Goal: Find specific page/section: Find specific page/section

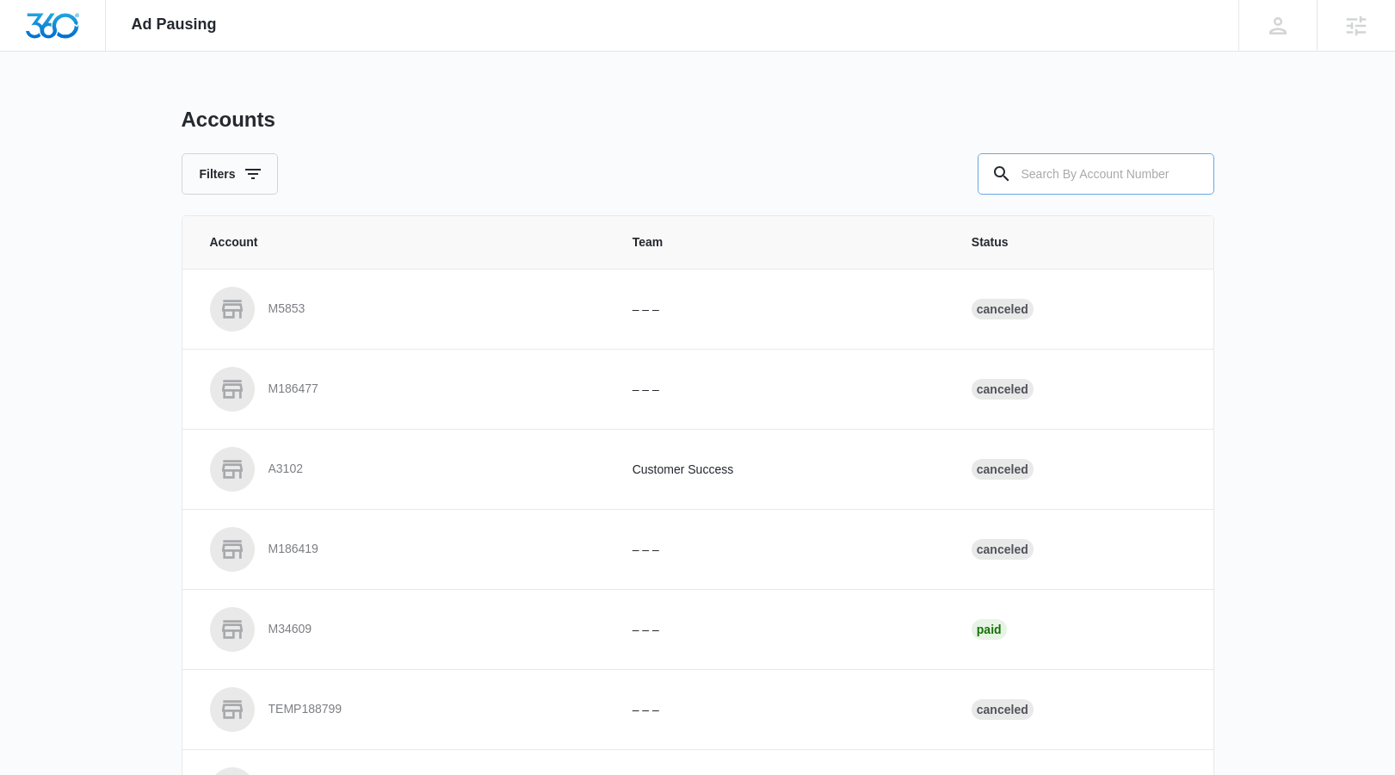
click at [1082, 170] on input "text" at bounding box center [1096, 173] width 237 height 41
paste input "M335163"
type input "M335163"
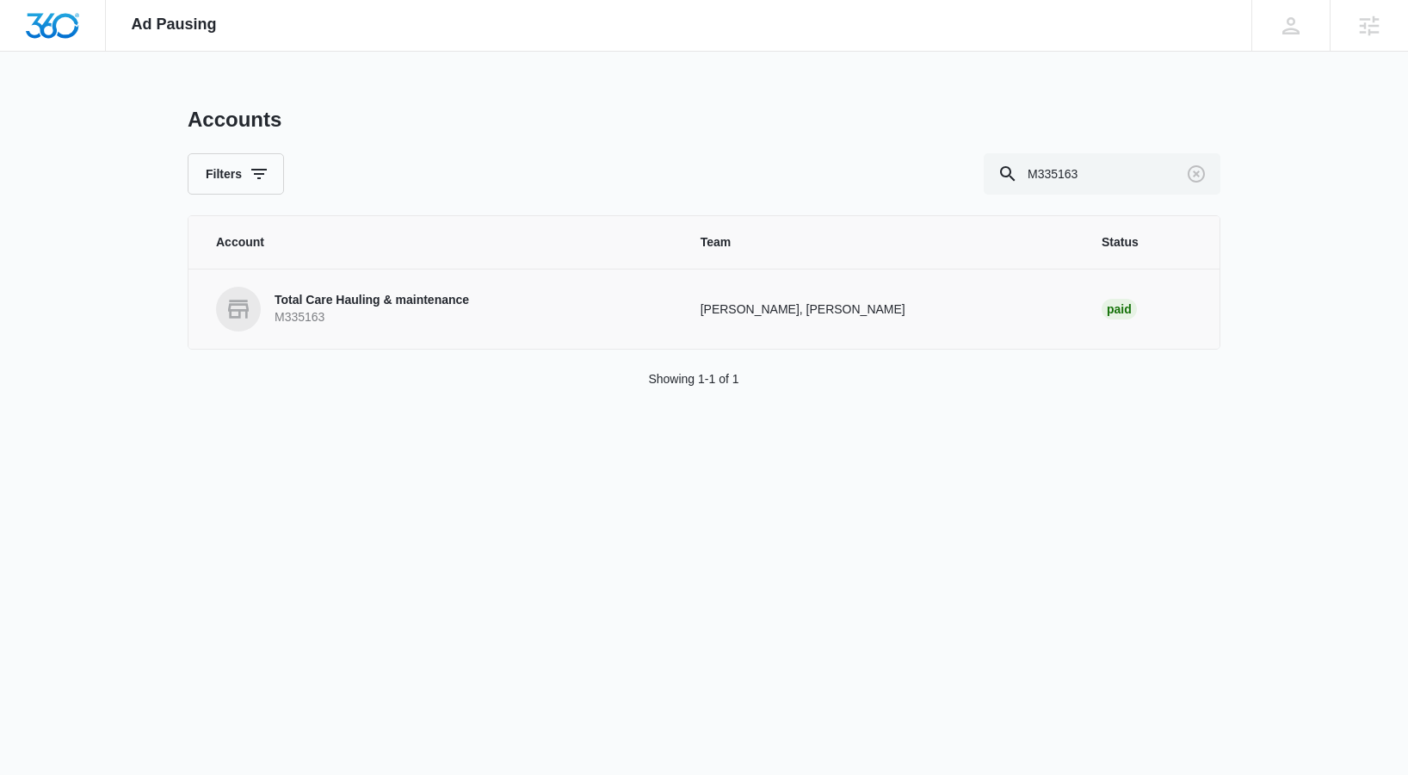
click at [346, 296] on p "Total Care Hauling & maintenance" at bounding box center [372, 300] width 195 height 17
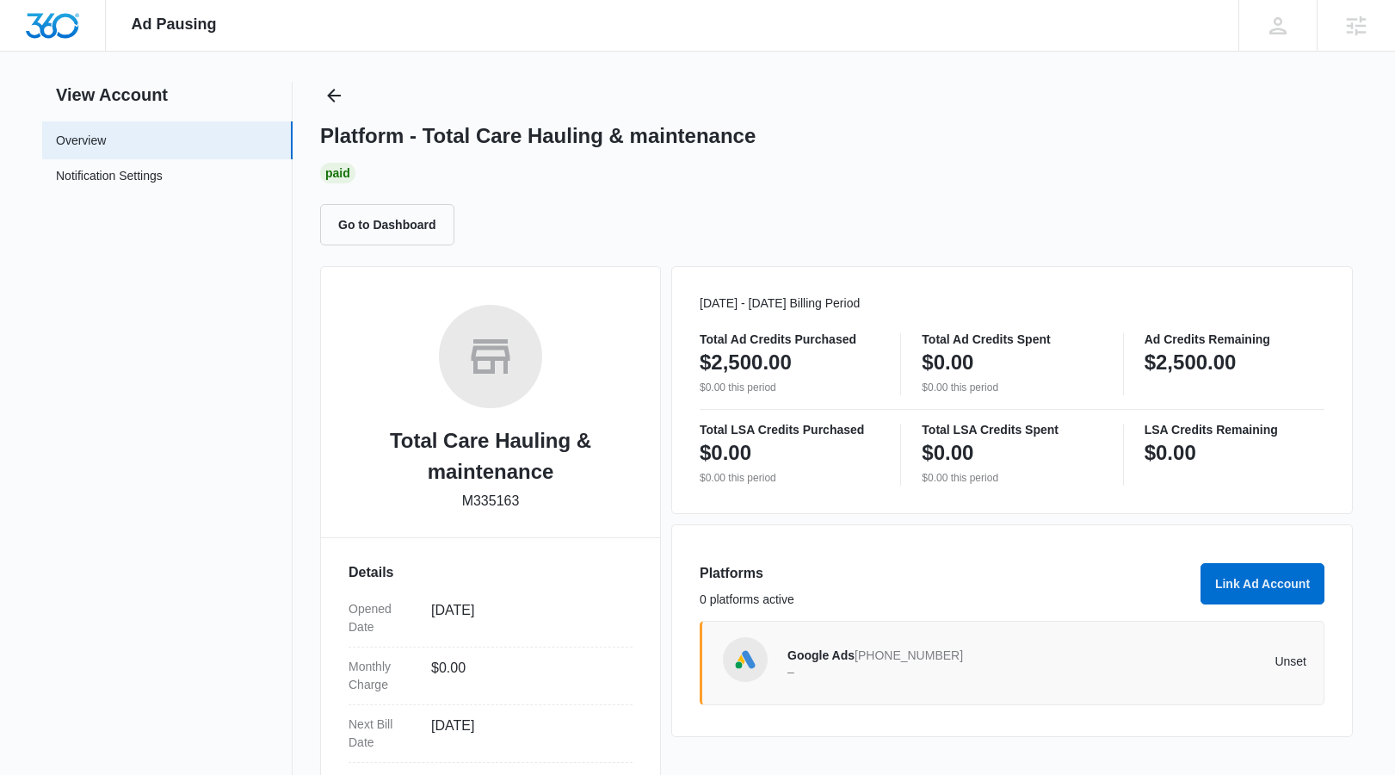
scroll to position [28, 0]
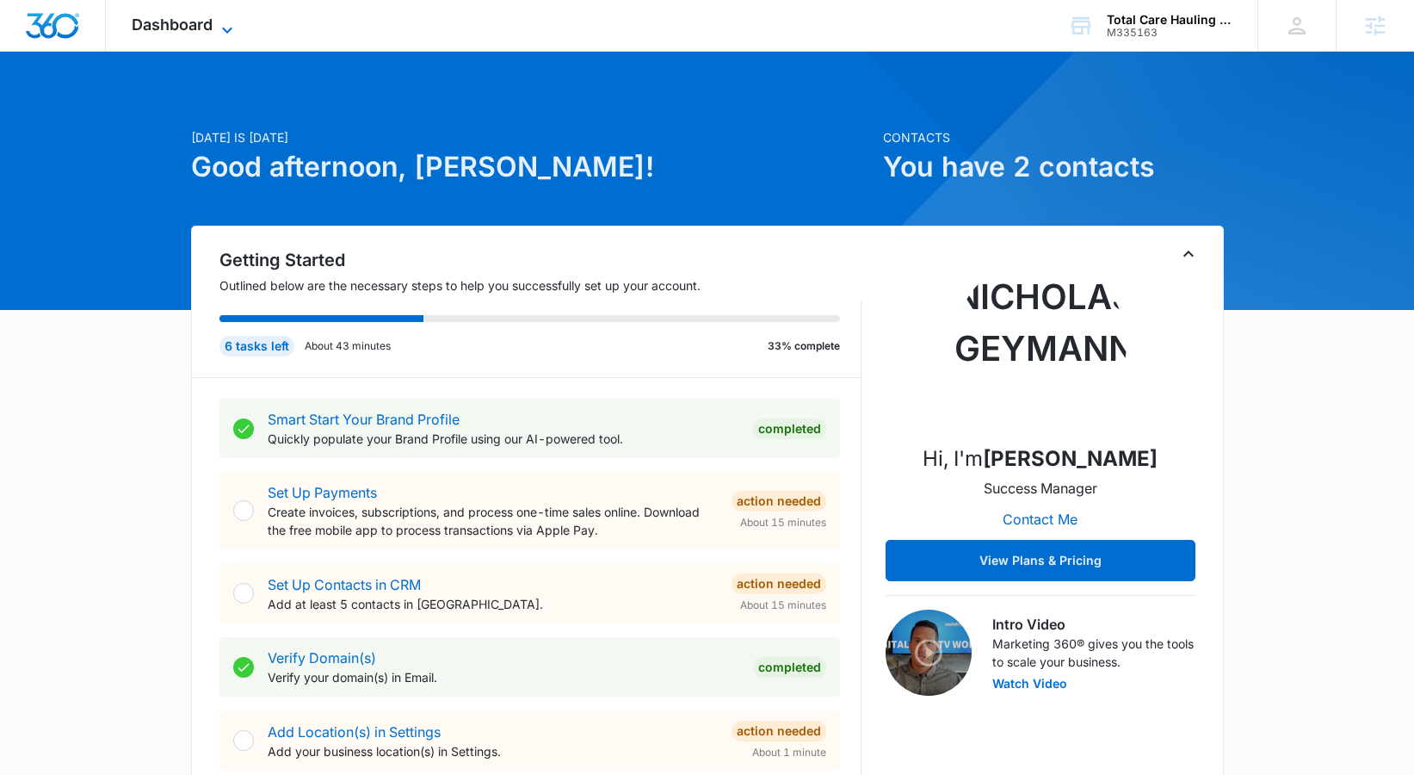
click at [176, 19] on span "Dashboard" at bounding box center [172, 24] width 81 height 18
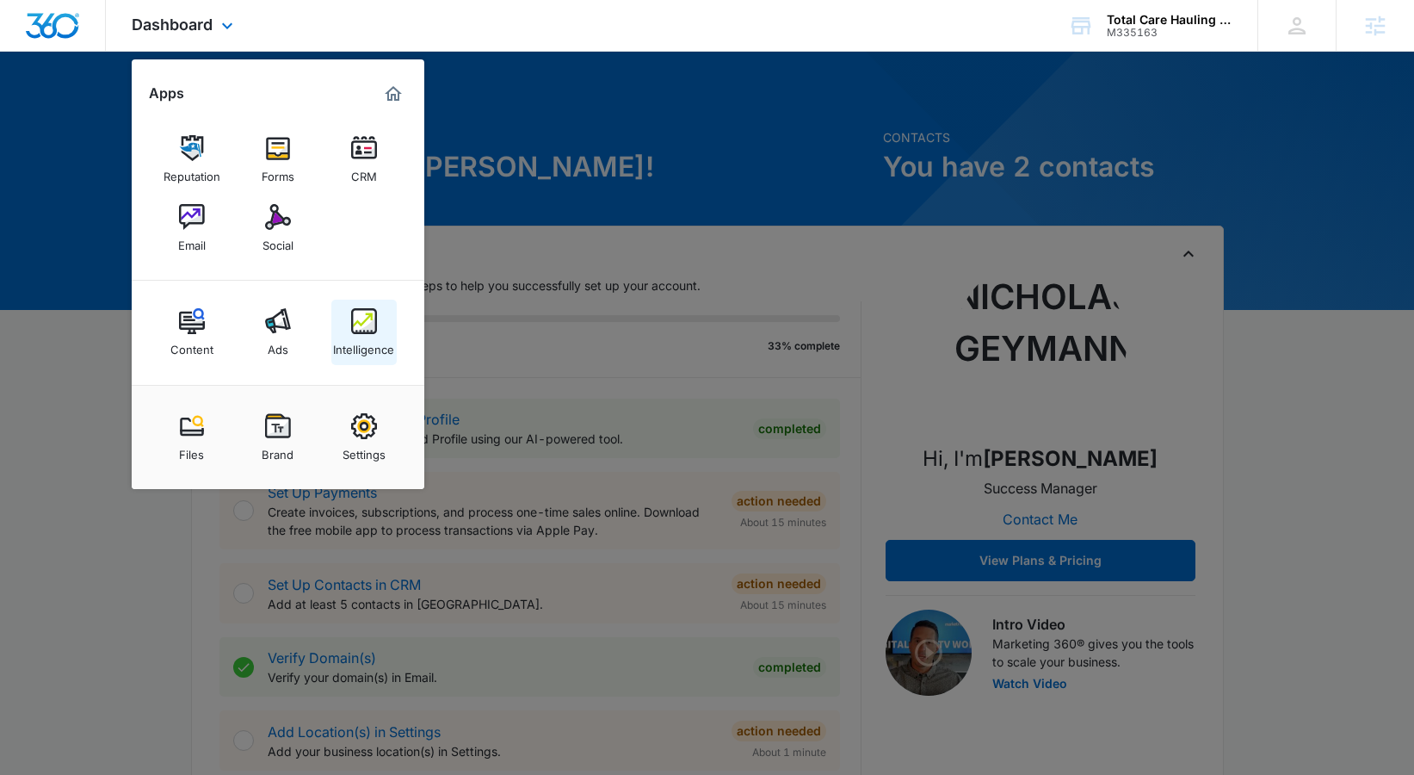
click at [357, 341] on div "Intelligence" at bounding box center [363, 345] width 61 height 22
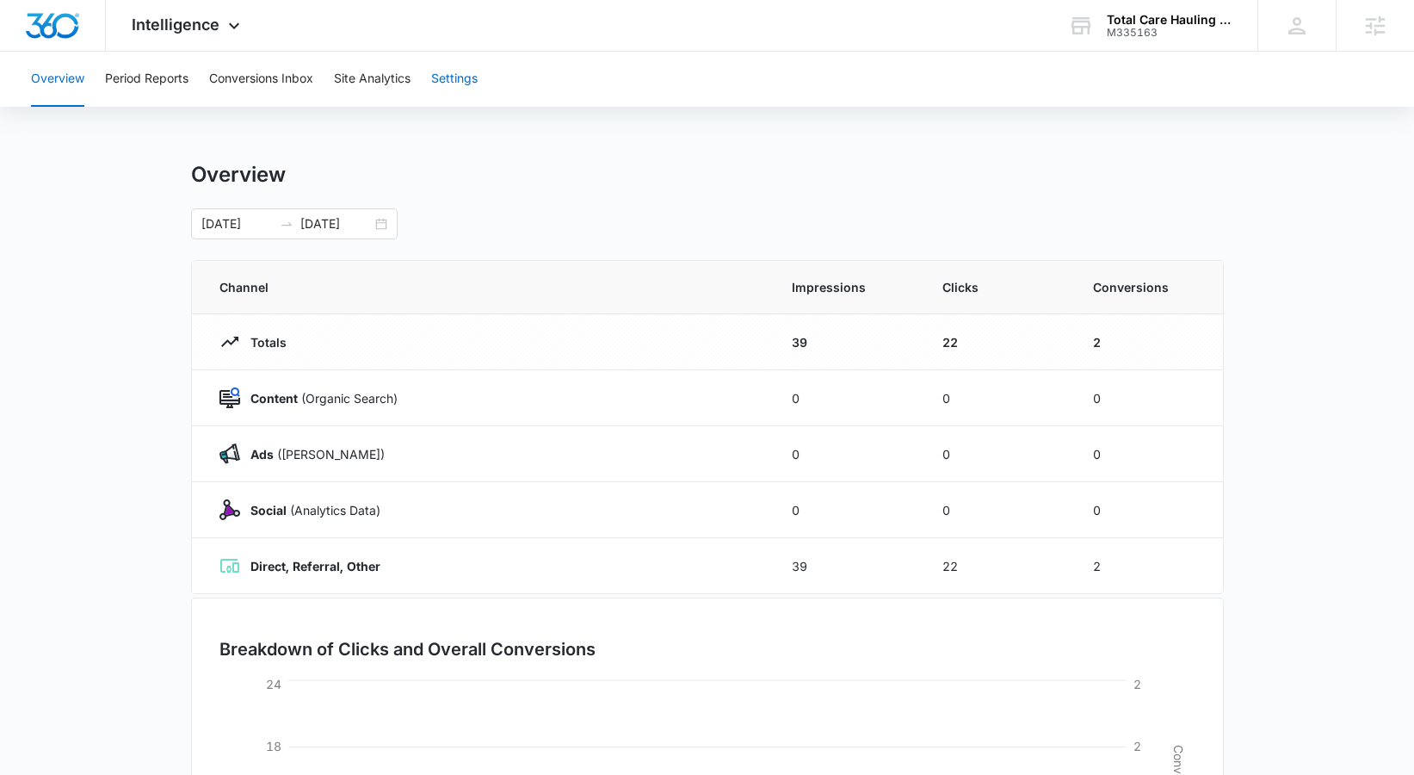
click at [435, 87] on button "Settings" at bounding box center [454, 79] width 46 height 55
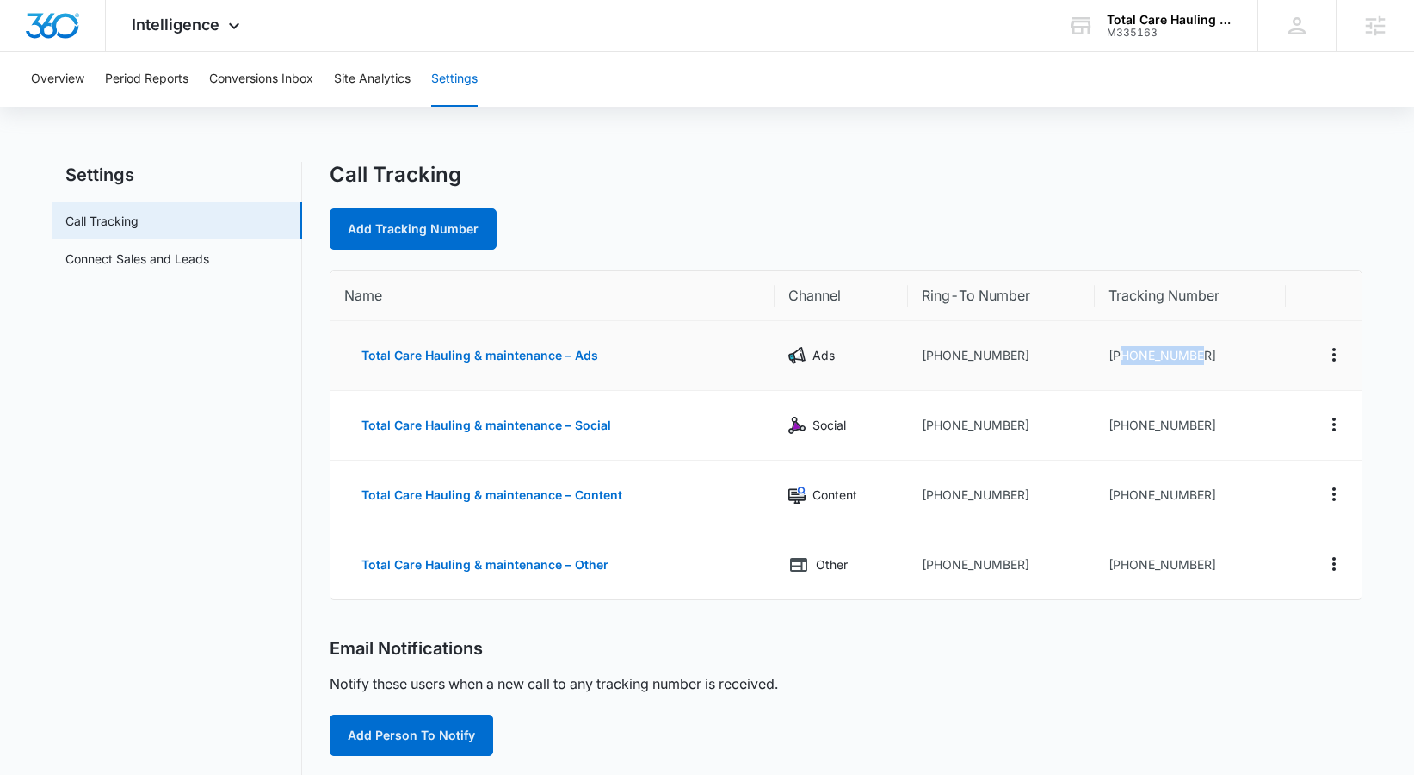
drag, startPoint x: 1120, startPoint y: 354, endPoint x: 1203, endPoint y: 354, distance: 83.5
click at [1203, 354] on td "+18134614938" at bounding box center [1190, 356] width 191 height 70
copy td "8134614938"
